Goal: Transaction & Acquisition: Subscribe to service/newsletter

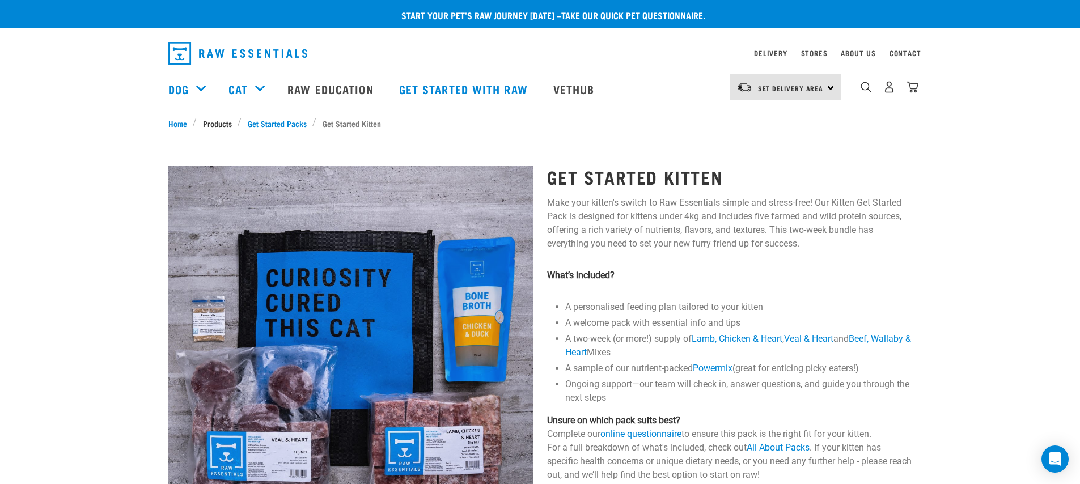
click at [227, 125] on link "Products" at bounding box center [217, 123] width 41 height 12
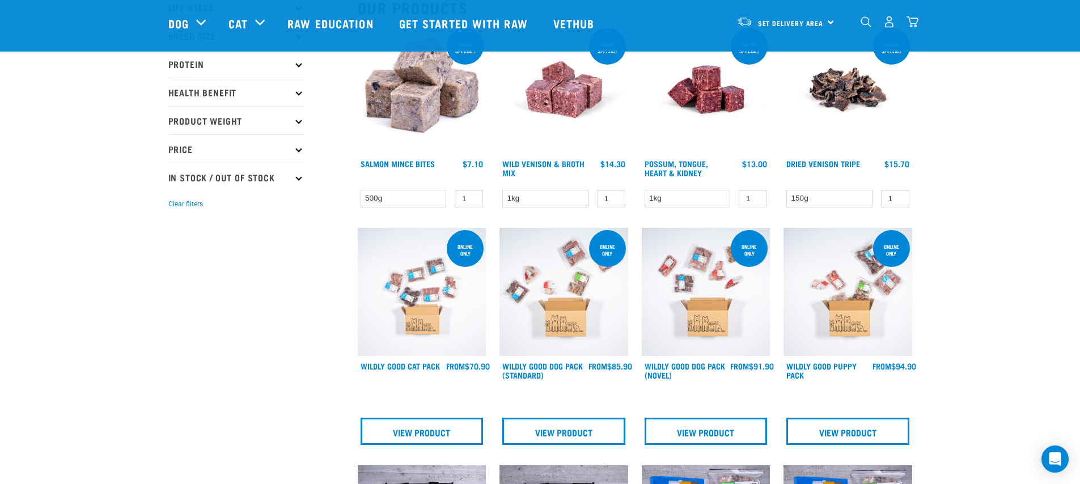
scroll to position [178, 0]
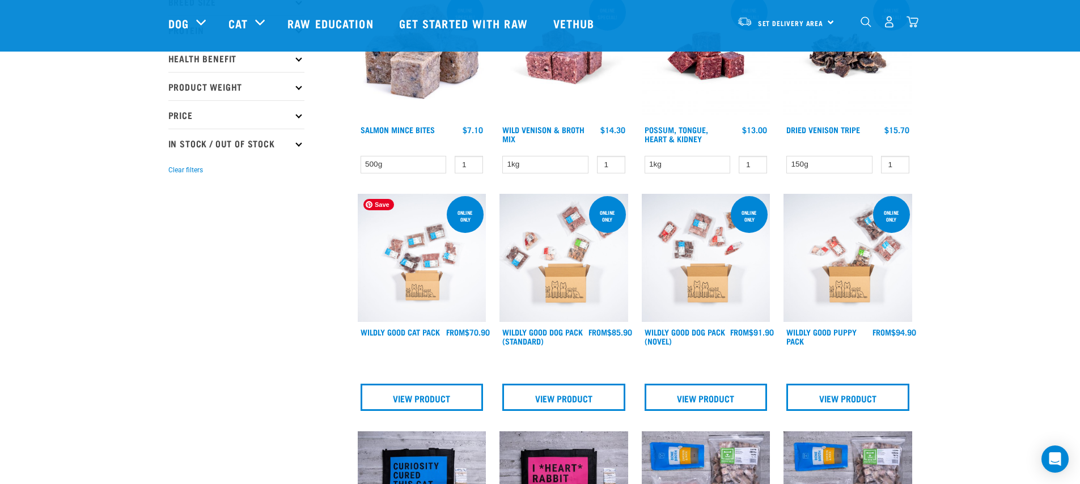
click at [375, 288] on img at bounding box center [422, 258] width 129 height 129
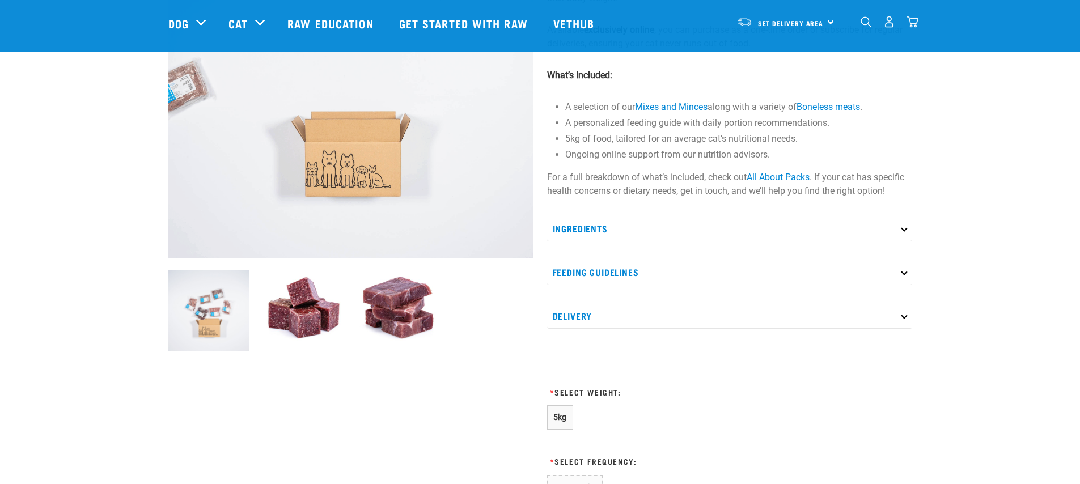
scroll to position [321, 0]
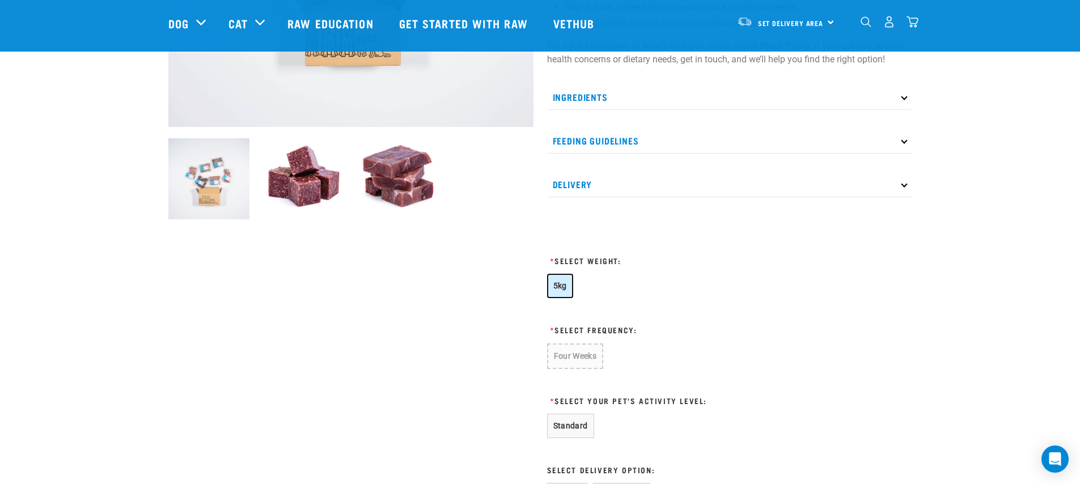
click at [564, 291] on button "5kg" at bounding box center [560, 286] width 26 height 24
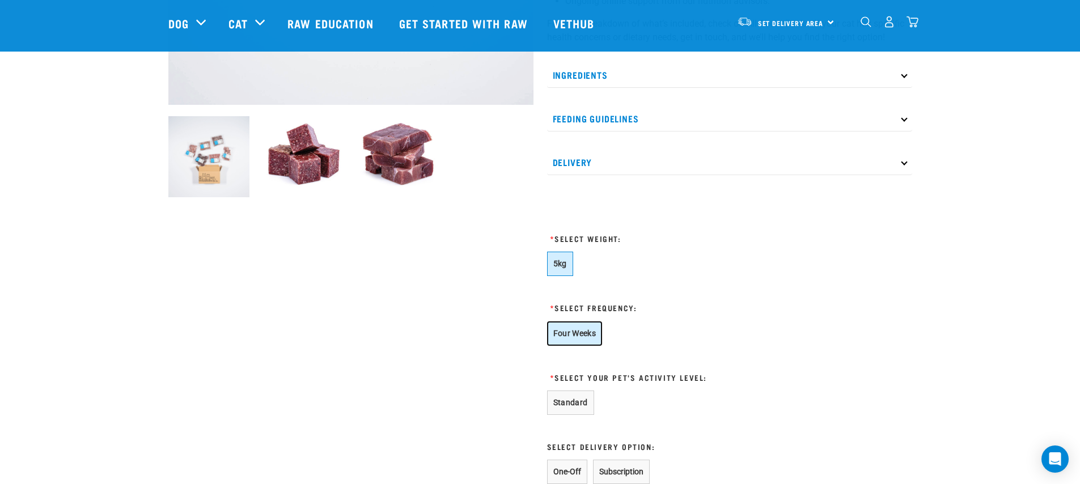
click at [591, 332] on button "Four Weeks" at bounding box center [575, 333] width 56 height 24
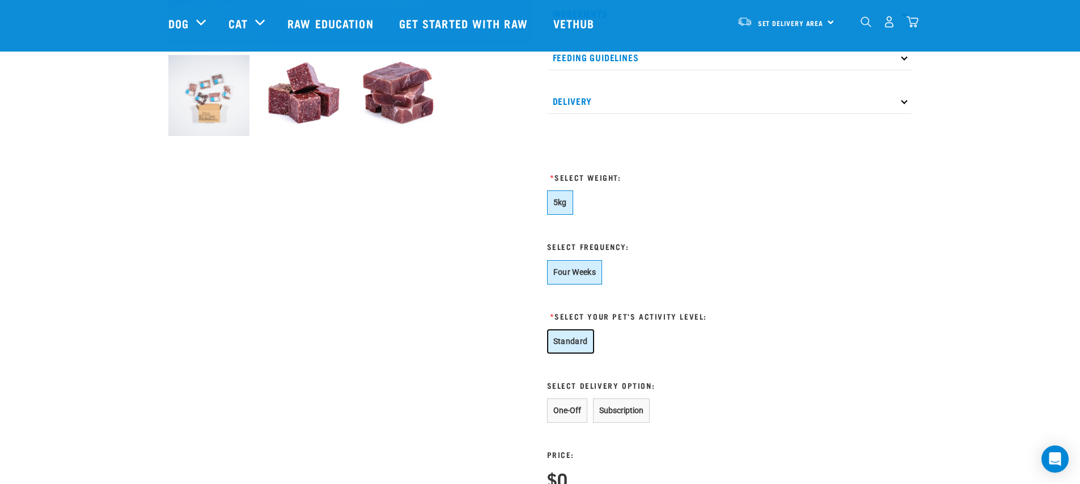
click at [564, 340] on button "Standard" at bounding box center [570, 341] width 47 height 24
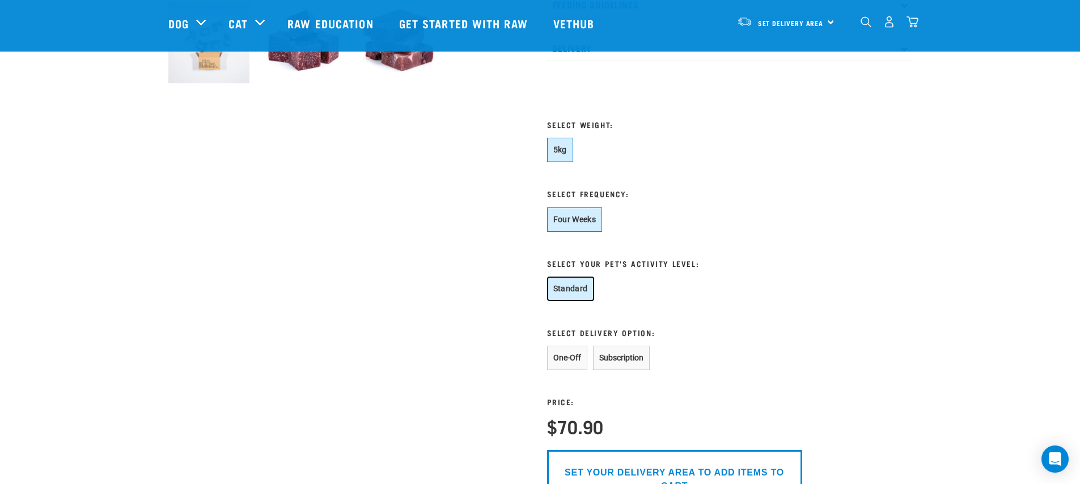
scroll to position [588, 0]
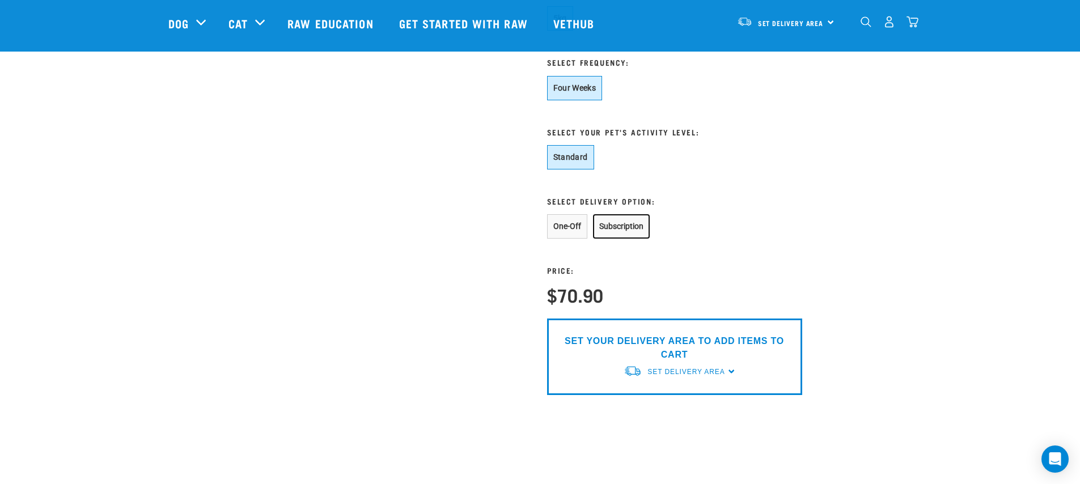
click at [631, 229] on button "Subscription" at bounding box center [621, 226] width 57 height 24
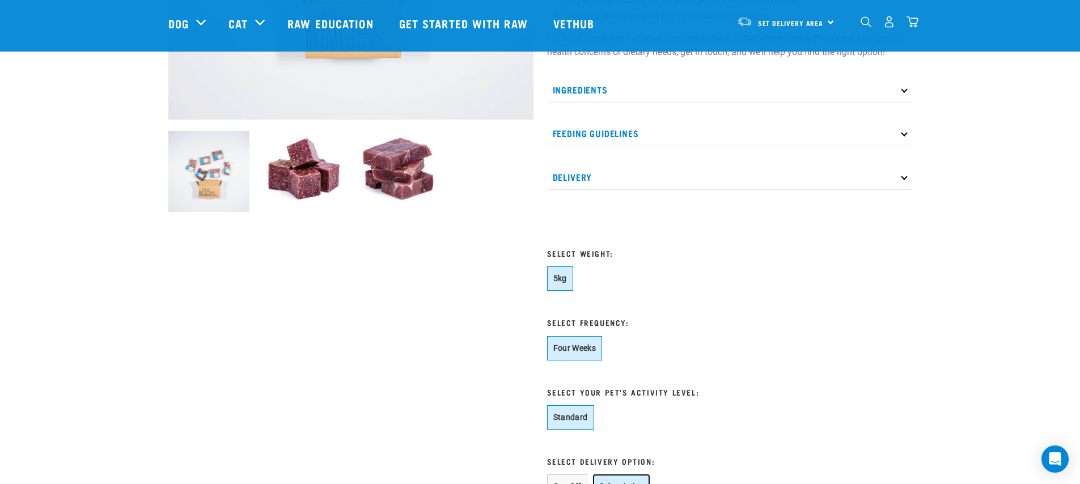
scroll to position [255, 0]
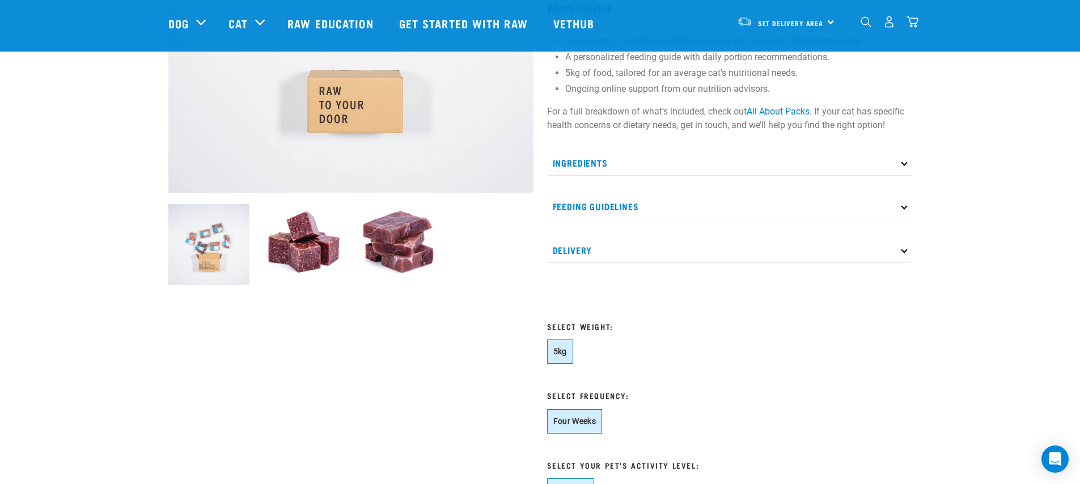
click at [645, 201] on p "Feeding Guidelines" at bounding box center [729, 207] width 365 height 26
